Goal: Task Accomplishment & Management: Manage account settings

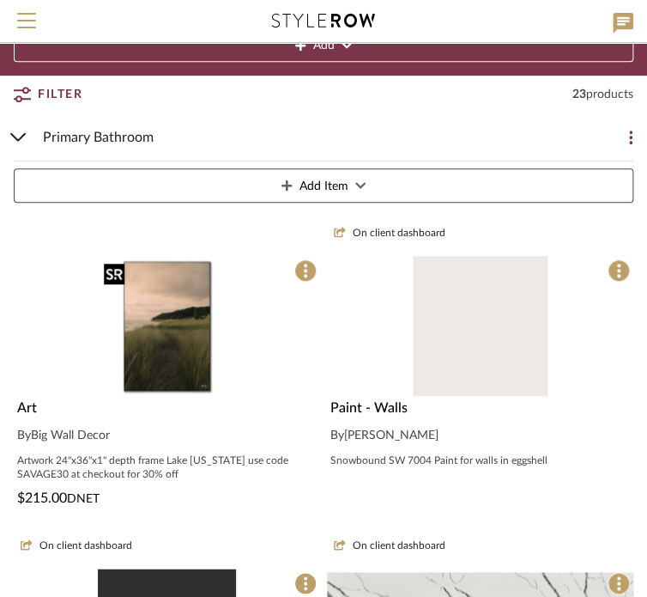
scroll to position [172, 0]
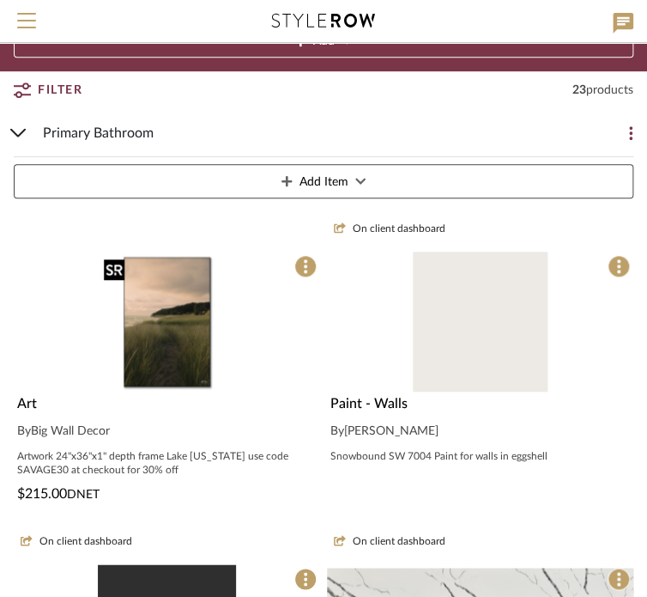
click at [161, 305] on img "0" at bounding box center [167, 322] width 140 height 140
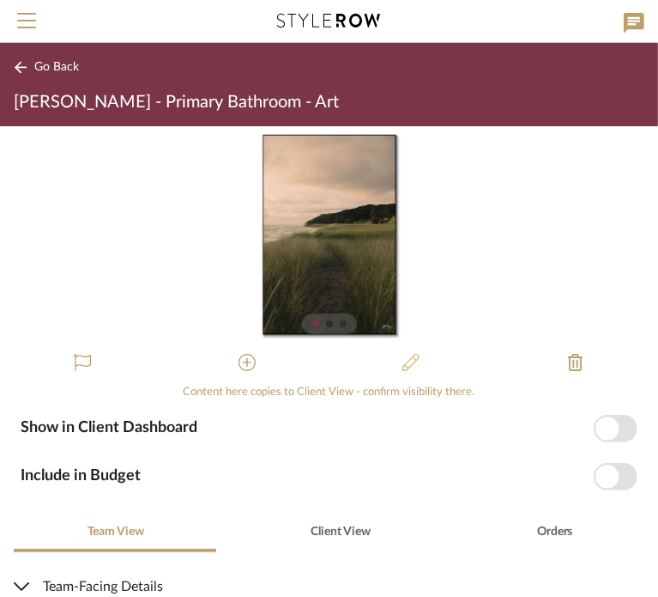
click at [405, 366] on icon at bounding box center [411, 362] width 17 height 17
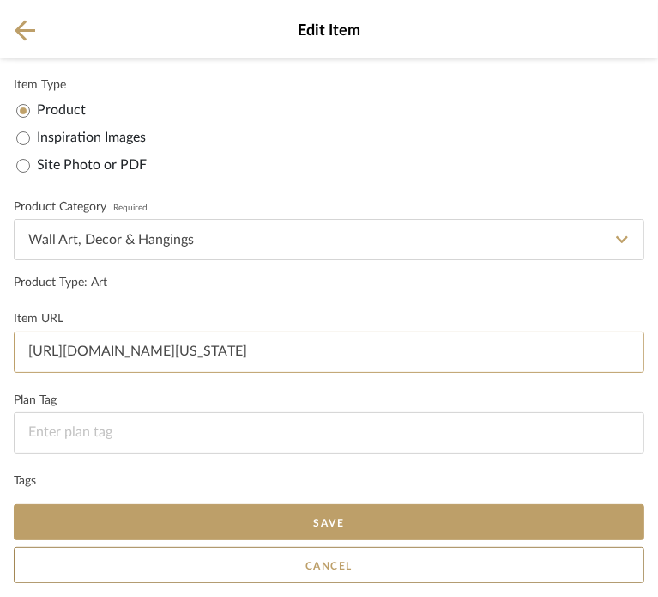
click at [219, 354] on input "[URL][DOMAIN_NAME][US_STATE]" at bounding box center [329, 351] width 631 height 41
click at [219, 353] on input "[URL][DOMAIN_NAME][US_STATE]" at bounding box center [329, 351] width 631 height 41
click at [217, 354] on input "[URL][DOMAIN_NAME][US_STATE]" at bounding box center [329, 351] width 631 height 41
click at [216, 355] on input "[URL][DOMAIN_NAME][US_STATE]" at bounding box center [329, 351] width 631 height 41
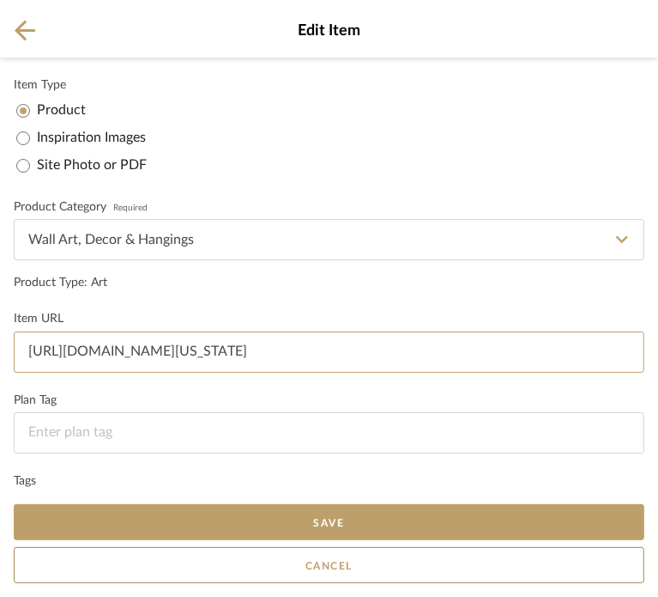
click at [215, 355] on input "[URL][DOMAIN_NAME][US_STATE]" at bounding box center [329, 351] width 631 height 41
paste input
click at [127, 362] on input at bounding box center [329, 351] width 631 height 41
paste input "[URL][DOMAIN_NAME]"
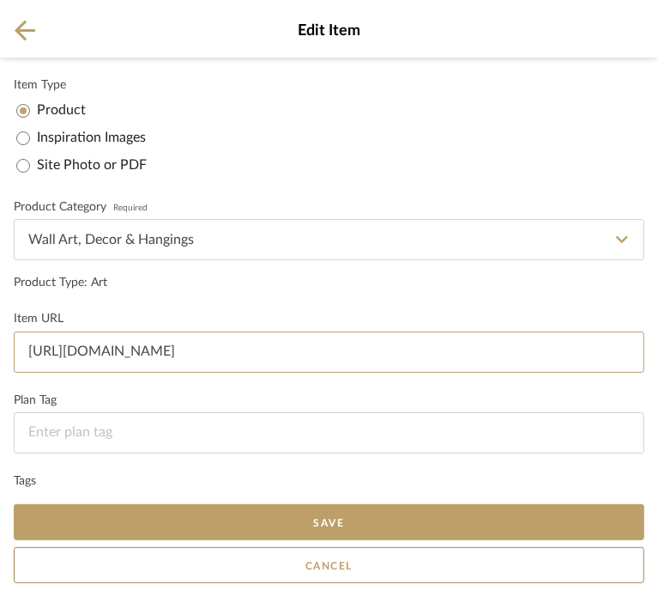
type input "[URL][DOMAIN_NAME]"
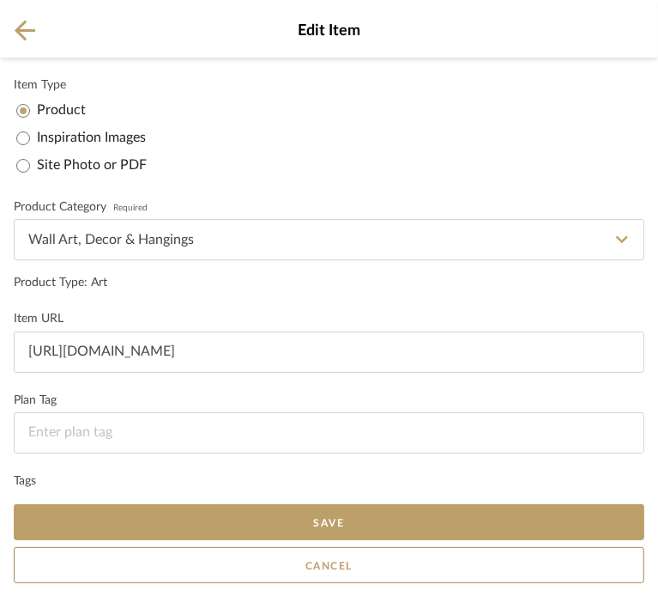
click at [155, 300] on form "Item Type Product Inspiration Images Site Photo or PDF Upload JPG/PNG images or…" at bounding box center [329, 302] width 631 height 463
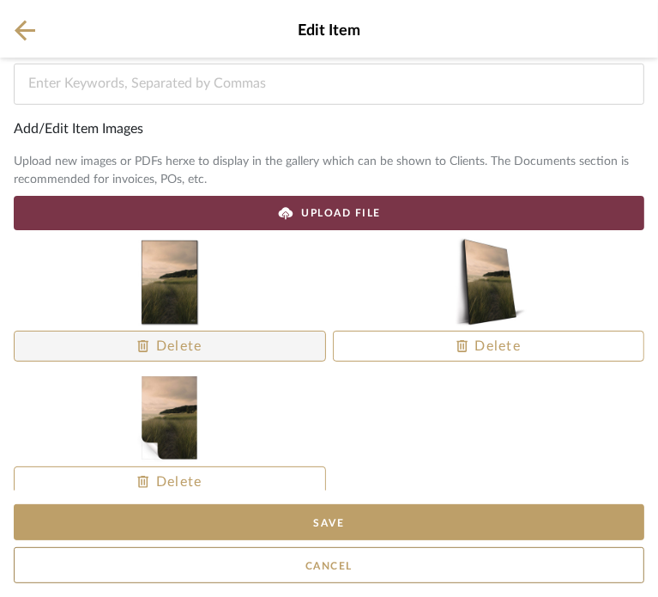
click at [245, 339] on span at bounding box center [170, 345] width 311 height 41
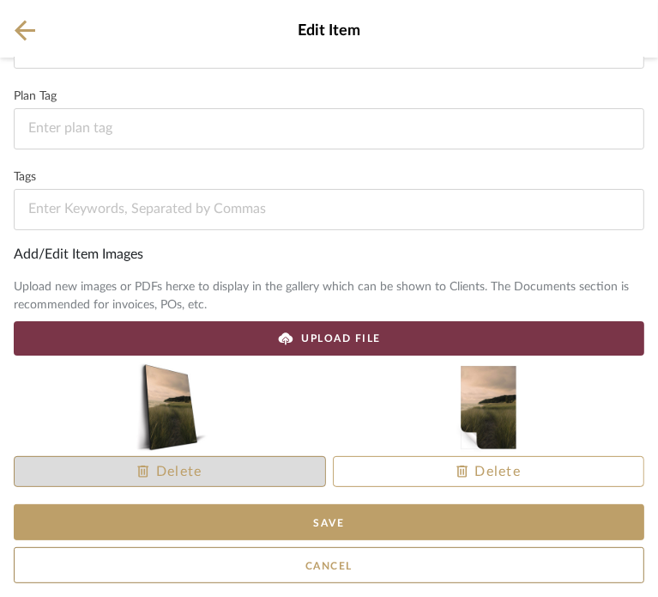
click at [220, 482] on span at bounding box center [170, 471] width 311 height 41
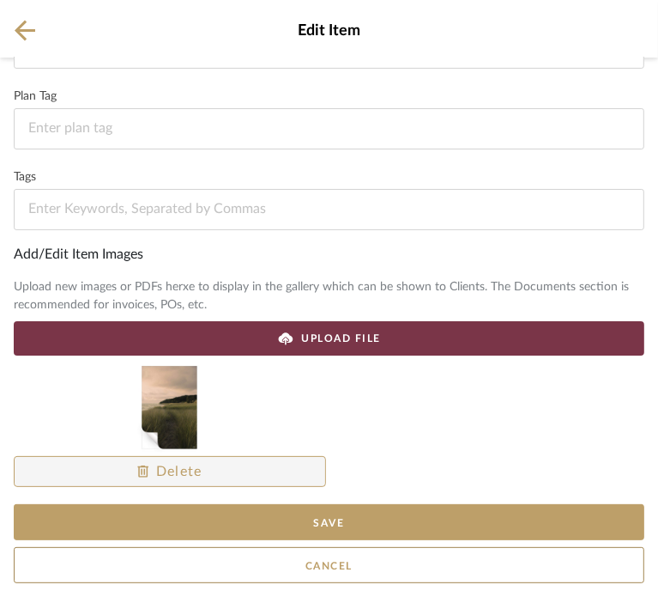
click at [220, 480] on span at bounding box center [170, 471] width 311 height 41
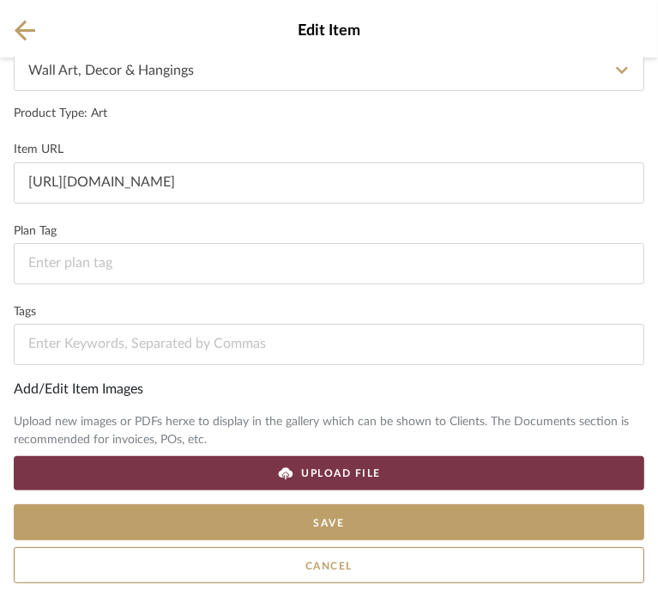
scroll to position [168, 0]
click at [282, 466] on icon at bounding box center [285, 473] width 17 height 17
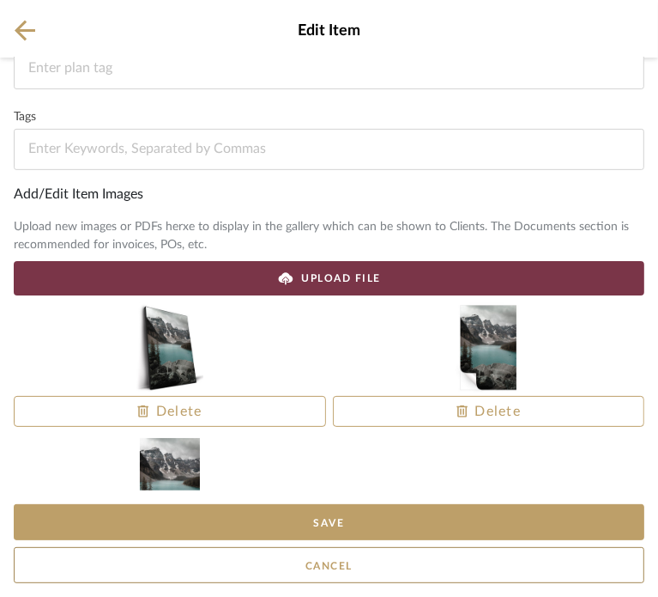
scroll to position [390, 0]
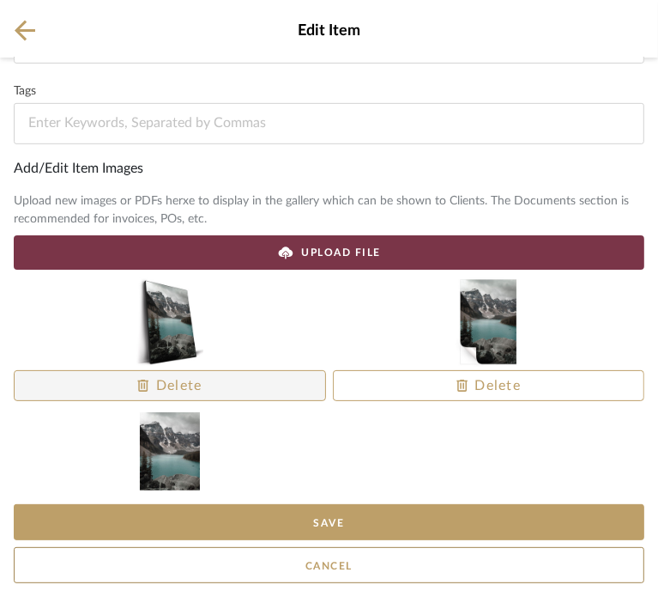
drag, startPoint x: 185, startPoint y: 470, endPoint x: 112, endPoint y: 373, distance: 121.2
click at [117, 276] on div "Delete Delete Delete" at bounding box center [329, 276] width 631 height 0
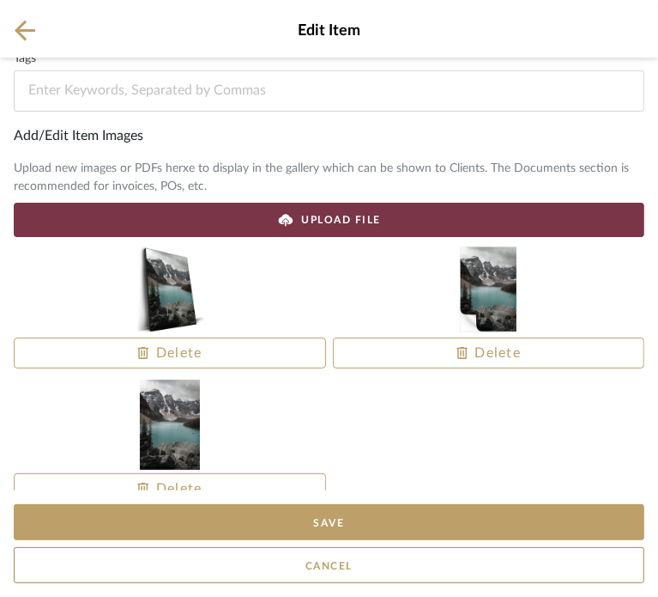
scroll to position [440, 0]
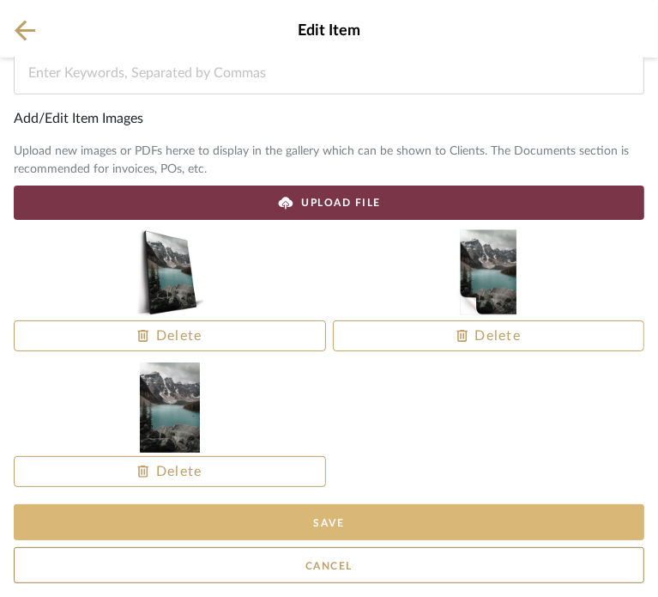
click at [361, 535] on button "Save" at bounding box center [329, 522] width 631 height 36
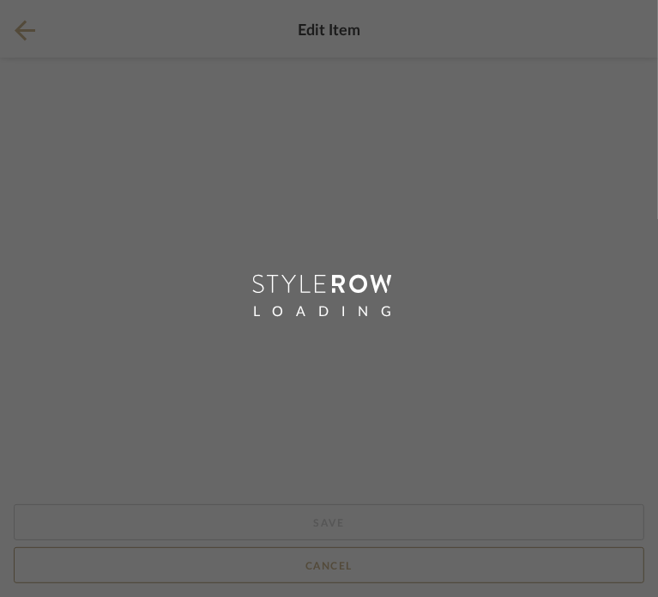
scroll to position [0, 0]
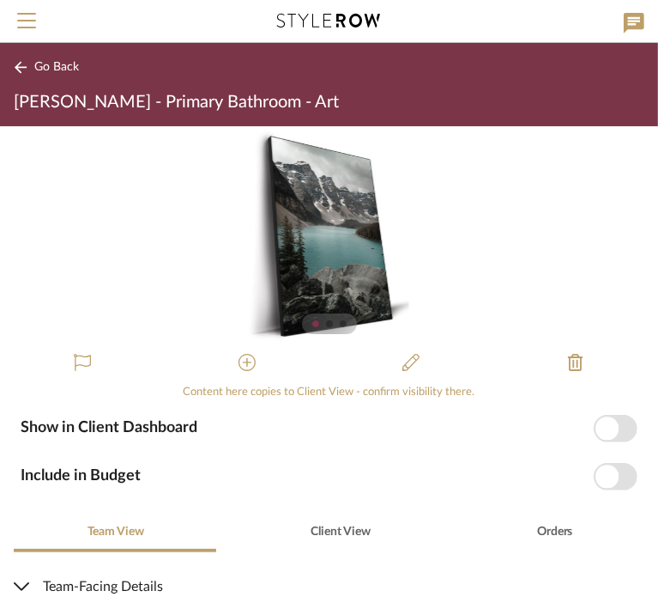
click at [44, 64] on span "Go Back" at bounding box center [56, 67] width 45 height 15
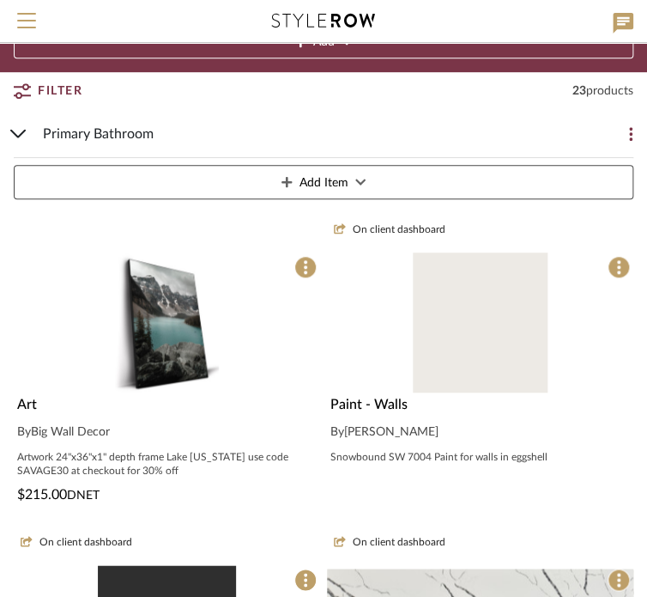
scroll to position [172, 0]
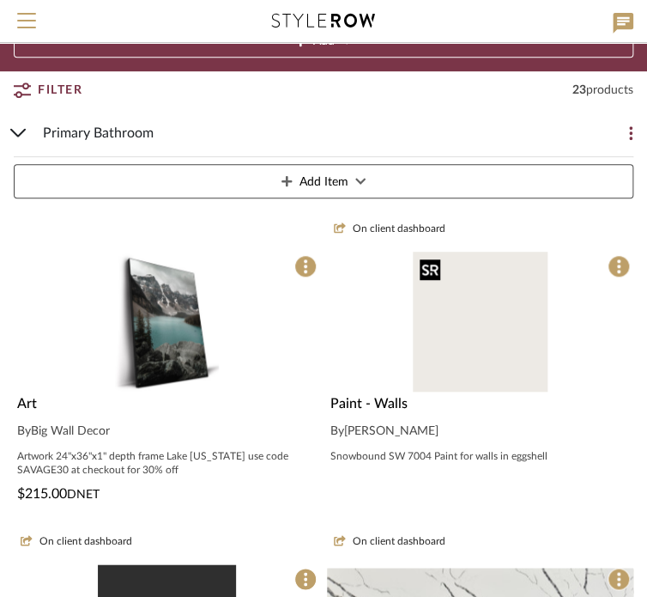
click at [501, 336] on img "0" at bounding box center [480, 322] width 135 height 140
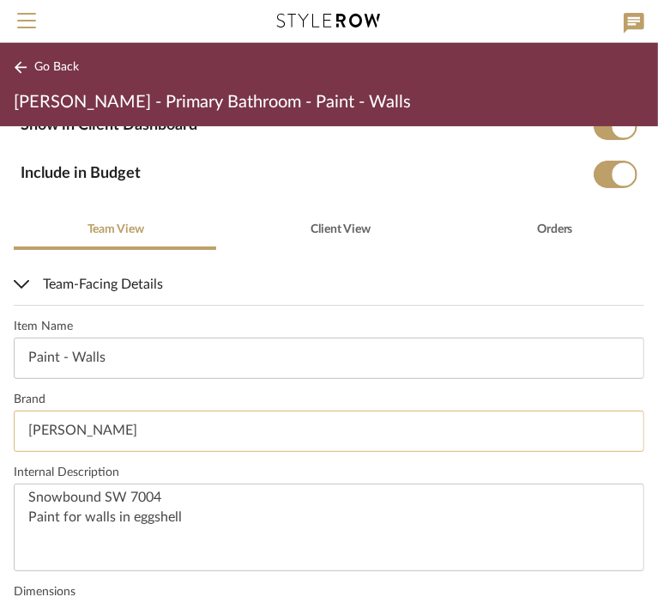
scroll to position [343, 0]
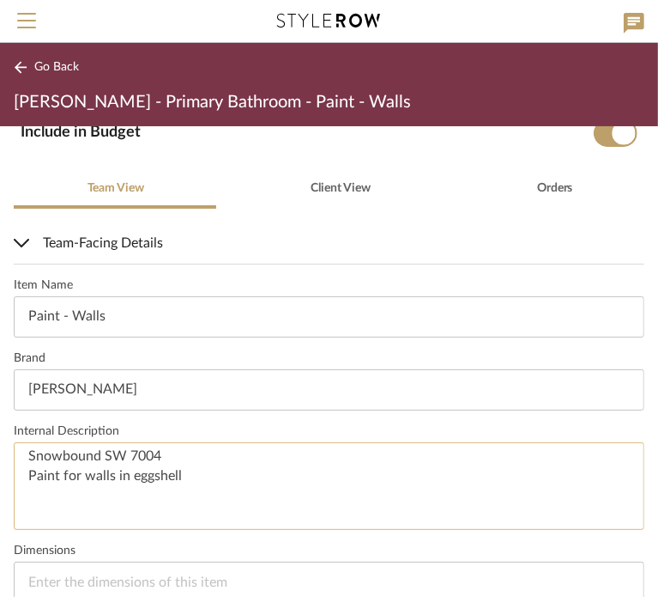
click at [72, 458] on textarea "Snowbound SW 7004 Paint for walls in eggshell" at bounding box center [329, 486] width 631 height 88
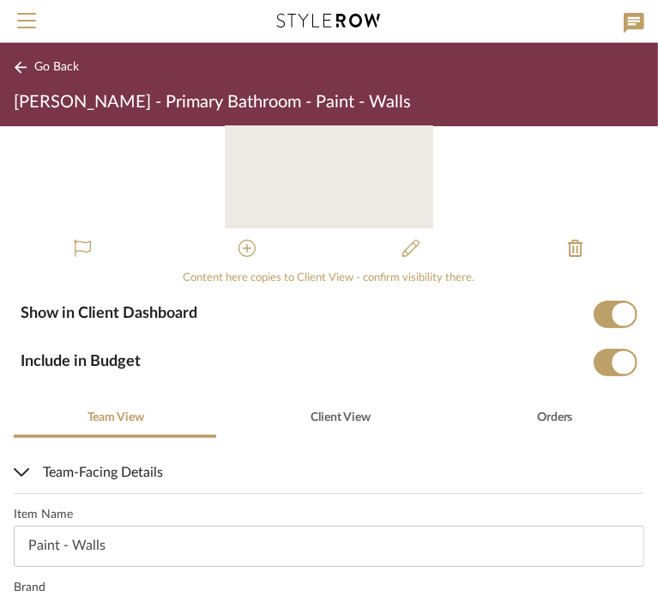
scroll to position [86, 0]
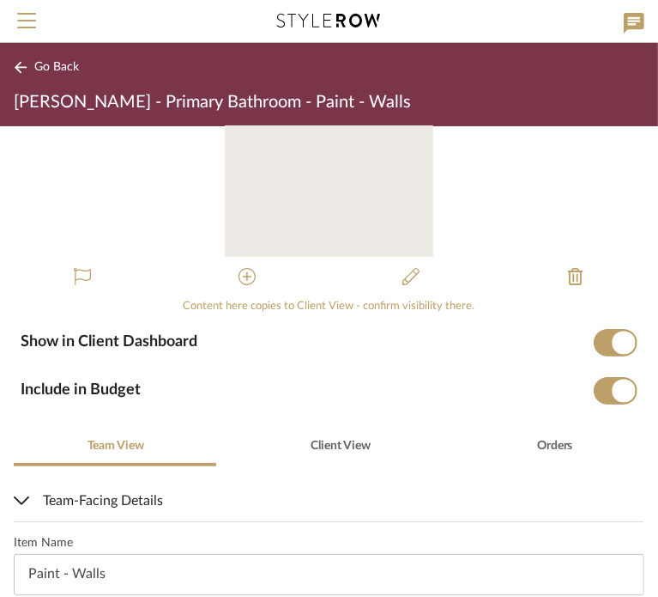
type textarea "Calm OC-22 Paint for walls in eggshell"
click at [404, 371] on form "Show in Client Dashboard Include in Budget" at bounding box center [329, 367] width 617 height 76
click at [510, 188] on div "0" at bounding box center [329, 148] width 658 height 216
click at [405, 272] on icon at bounding box center [411, 276] width 17 height 17
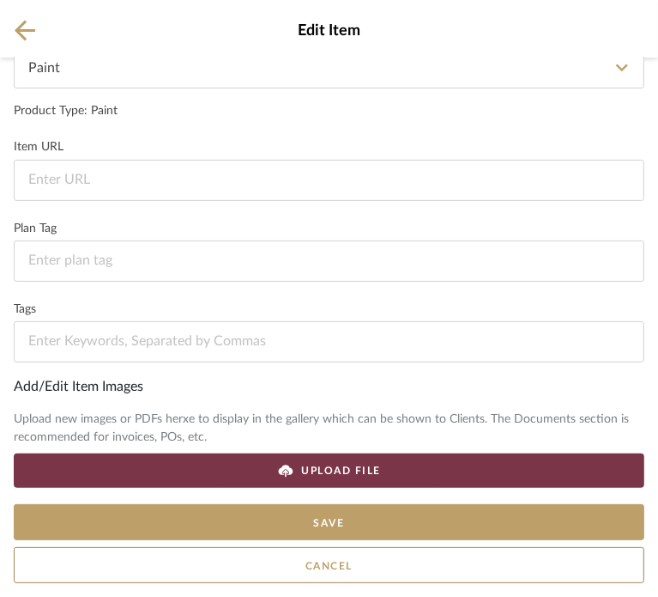
scroll to position [304, 0]
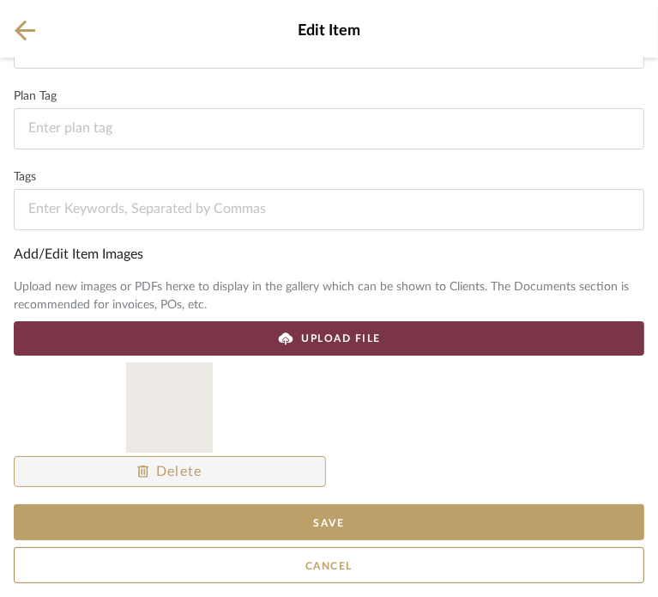
click at [268, 469] on span at bounding box center [170, 471] width 311 height 41
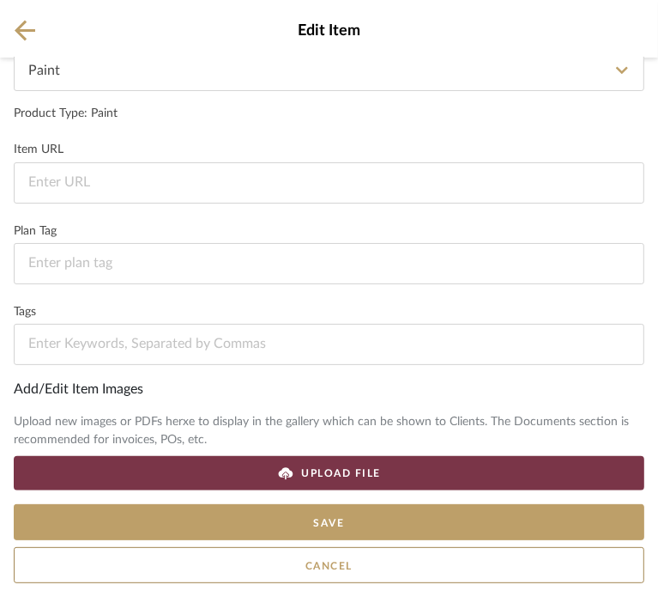
scroll to position [168, 0]
click at [285, 478] on icon at bounding box center [285, 473] width 17 height 17
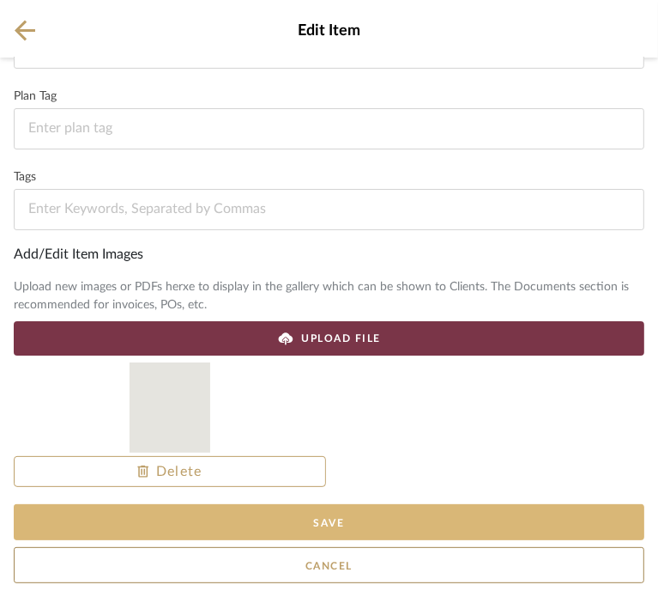
click at [428, 515] on button "Save" at bounding box center [329, 522] width 631 height 36
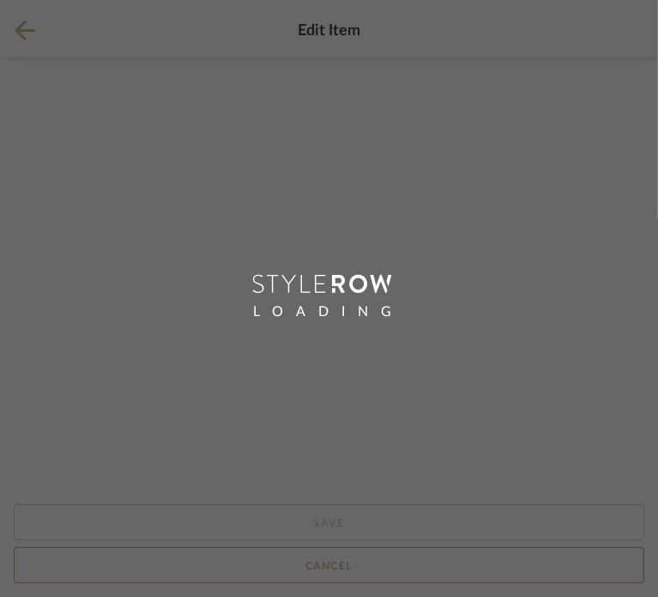
scroll to position [0, 0]
